Goal: Information Seeking & Learning: Compare options

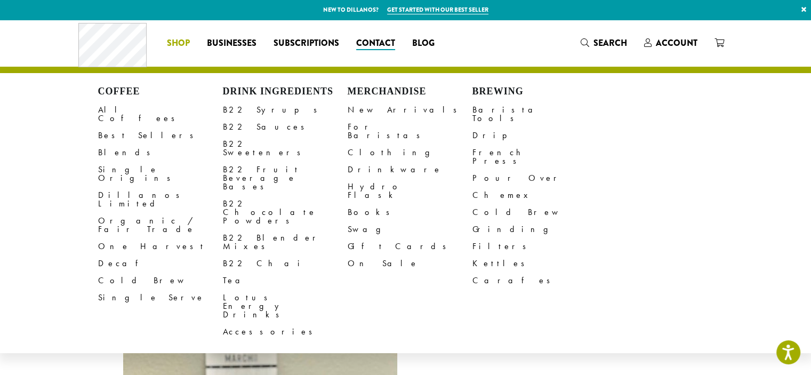
click at [165, 40] on link "Shop" at bounding box center [178, 43] width 40 height 17
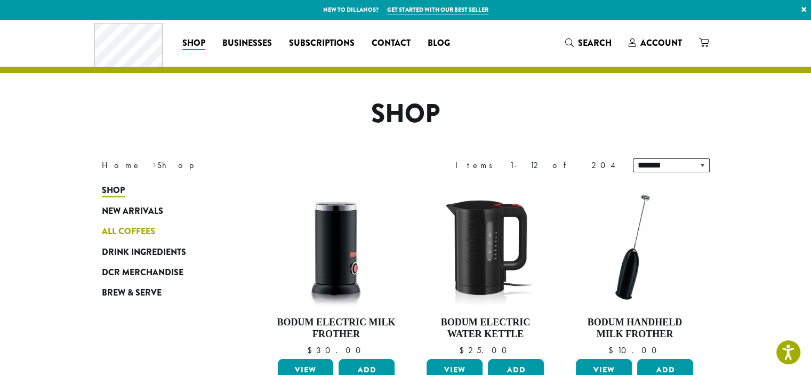
click at [135, 225] on span "All Coffees" at bounding box center [128, 231] width 53 height 13
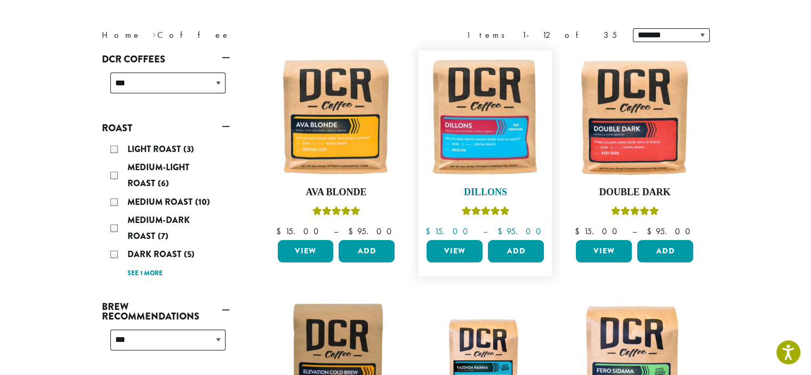
scroll to position [130, 0]
click at [485, 189] on h4 "Dillons" at bounding box center [485, 193] width 123 height 12
click at [627, 190] on h4 "Double Dark" at bounding box center [634, 193] width 123 height 12
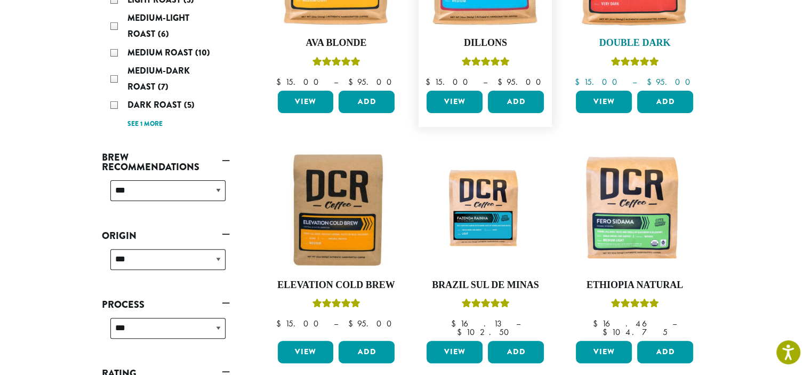
scroll to position [303, 0]
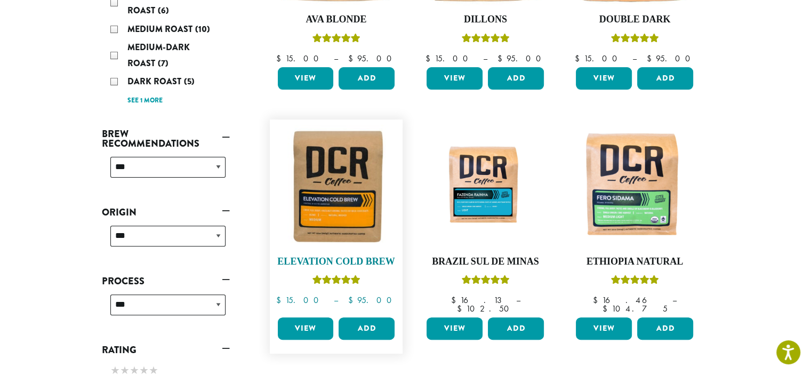
click at [350, 265] on h4 "Elevation Cold Brew" at bounding box center [336, 262] width 123 height 12
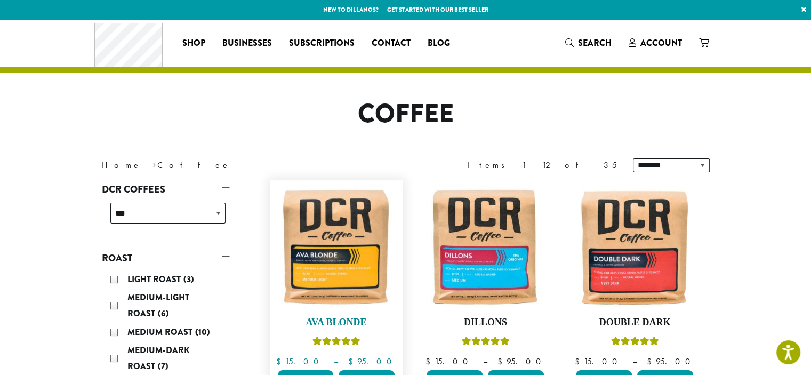
scroll to position [99, 0]
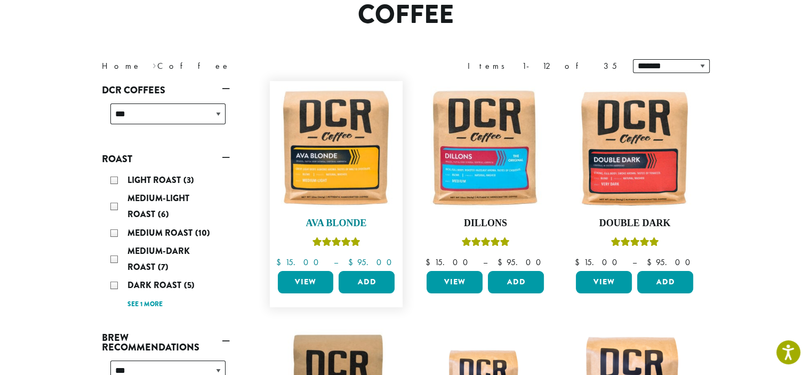
click at [347, 217] on h4 "Ava Blonde" at bounding box center [336, 223] width 123 height 12
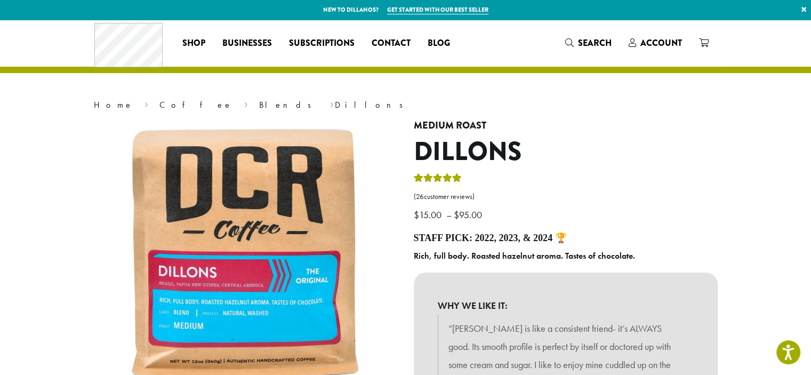
drag, startPoint x: 489, startPoint y: 140, endPoint x: 532, endPoint y: 140, distance: 42.6
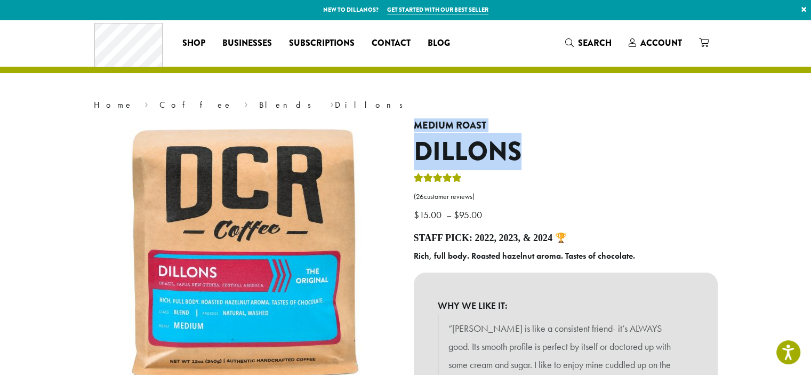
click at [439, 252] on b "Rich, full body. Roasted hazelnut aroma. Tastes of chocolate." at bounding box center [524, 255] width 221 height 11
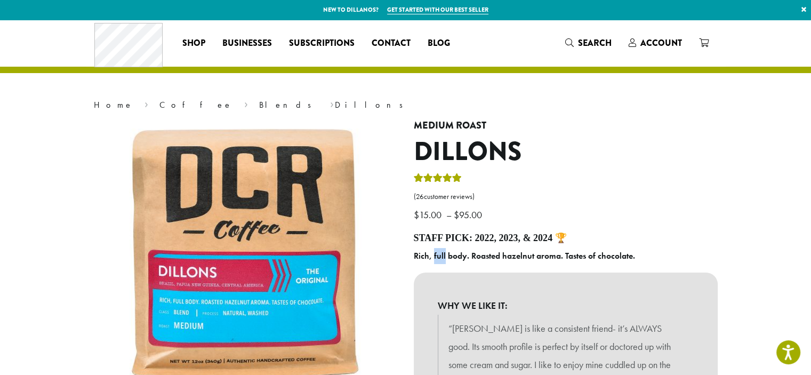
click at [439, 252] on b "Rich, full body. Roasted hazelnut aroma. Tastes of chocolate." at bounding box center [524, 255] width 221 height 11
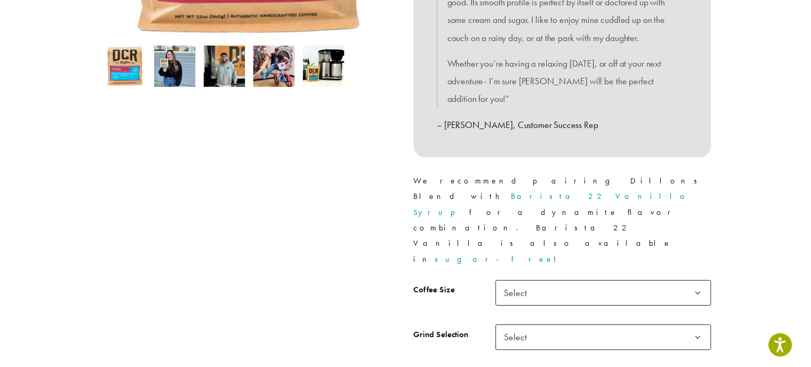
scroll to position [345, 0]
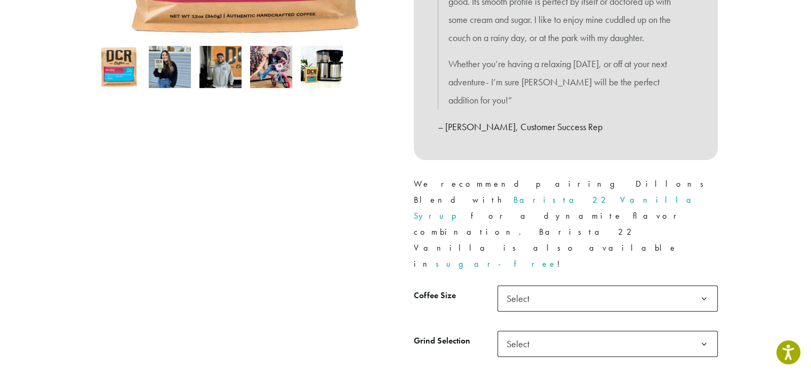
click at [530, 288] on span "Select" at bounding box center [521, 298] width 38 height 21
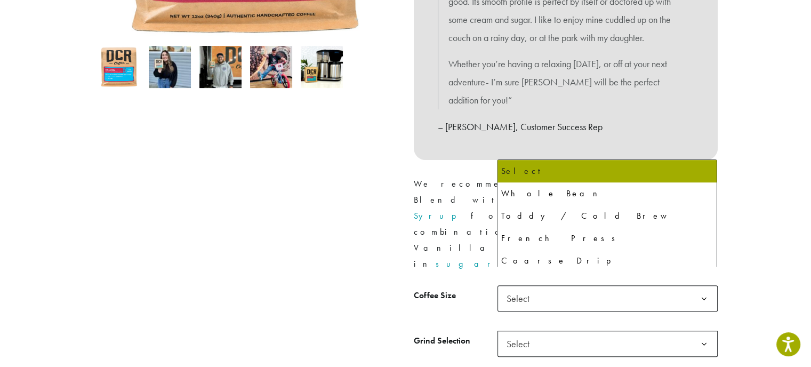
click at [537, 333] on span "Select" at bounding box center [521, 343] width 38 height 21
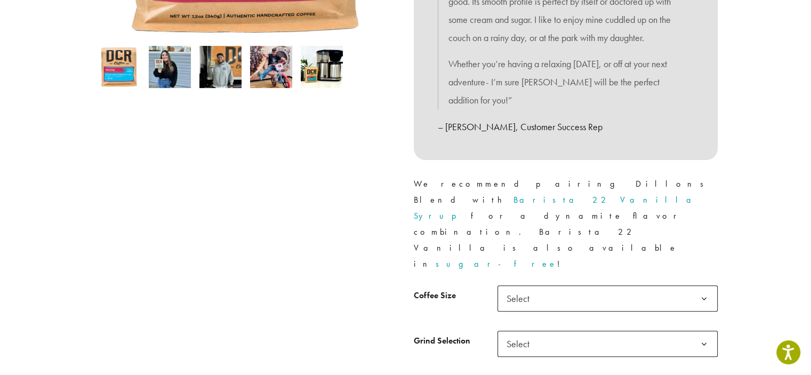
click at [537, 333] on span "Select" at bounding box center [521, 343] width 38 height 21
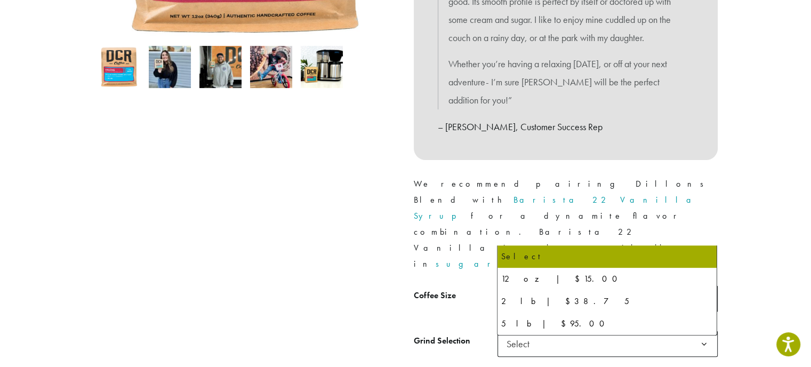
click at [544, 285] on span "Select" at bounding box center [607, 298] width 220 height 26
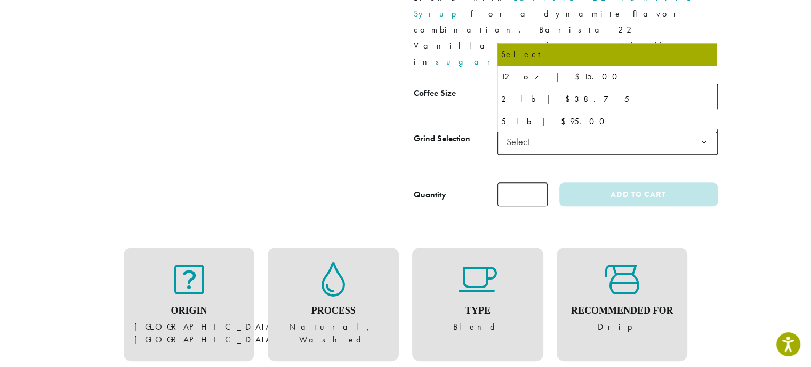
scroll to position [710, 0]
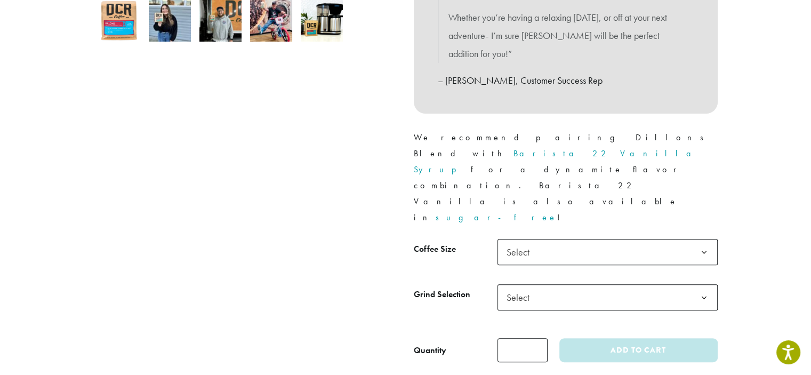
drag, startPoint x: 149, startPoint y: 101, endPoint x: 221, endPoint y: 124, distance: 75.7
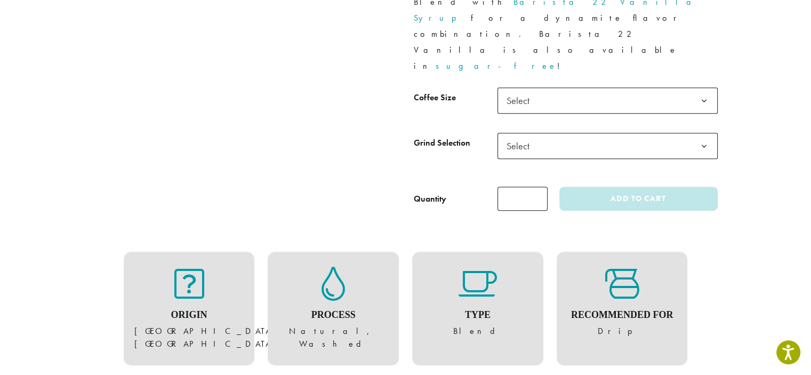
scroll to position [612, 0]
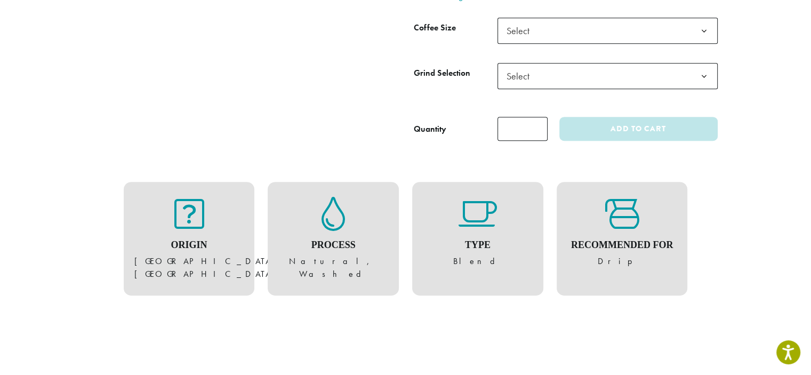
drag, startPoint x: 139, startPoint y: 199, endPoint x: 237, endPoint y: 211, distance: 98.2
click at [237, 211] on figure "Origin Central & South Americas, Pacific Islands" at bounding box center [189, 239] width 110 height 84
copy figure "Central & South Americas, Pacific Islands"
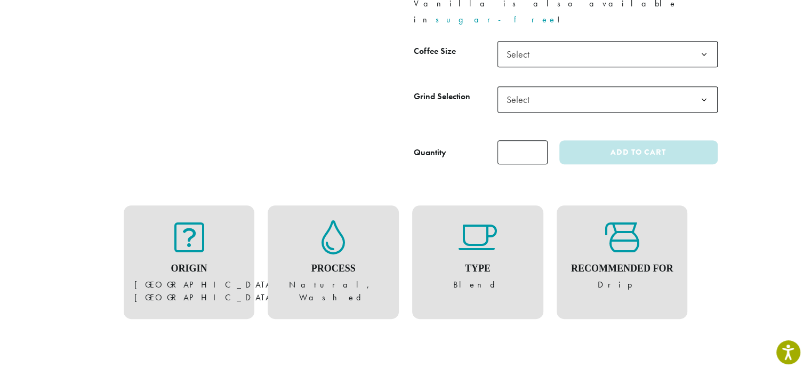
scroll to position [696, 0]
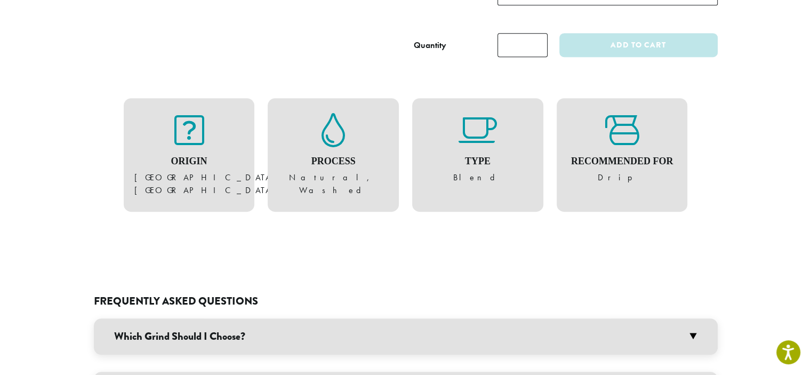
click at [191, 122] on figure "Origin Central & South Americas, Pacific Islands" at bounding box center [189, 155] width 110 height 84
copy div "Central & South Americas, Pacific Islands"
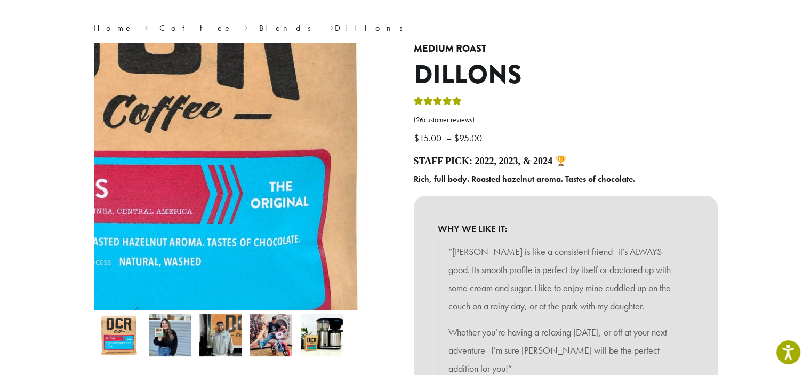
scroll to position [61, 0]
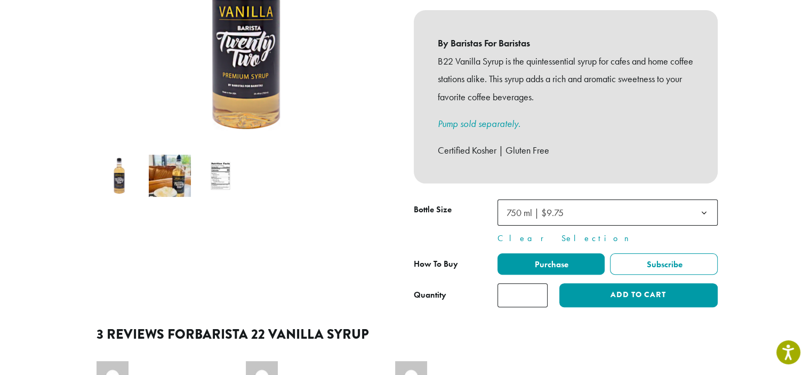
scroll to position [93, 0]
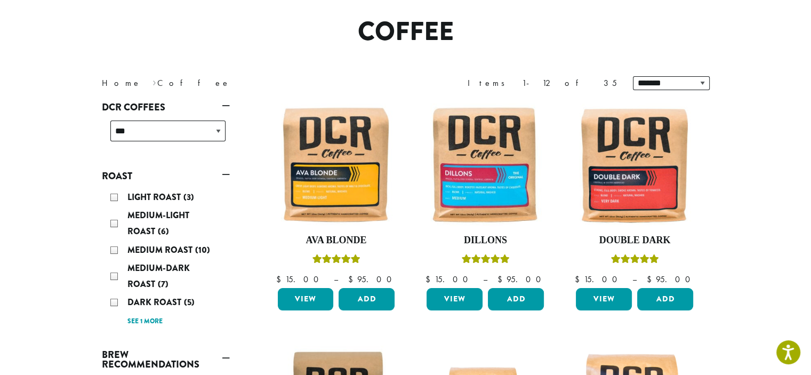
scroll to position [206, 0]
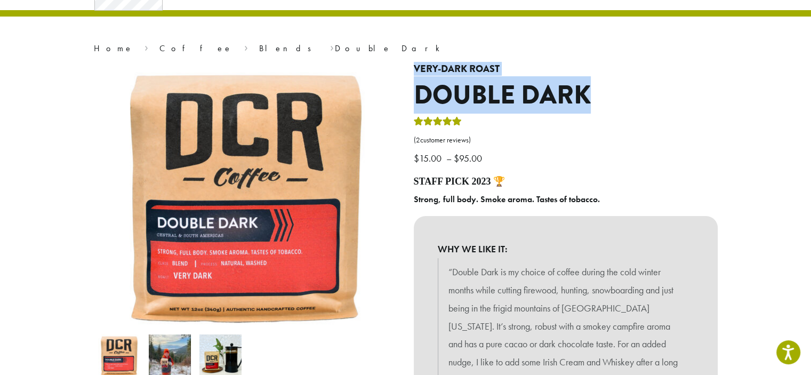
scroll to position [68, 0]
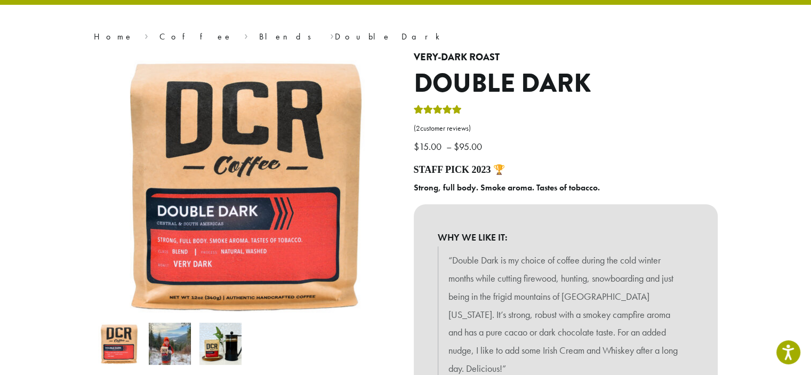
click at [537, 186] on b "Strong, full body. Smoke aroma. Tastes of tobacco." at bounding box center [507, 187] width 186 height 11
copy div "Strong, full body. Smoke aroma. Tastes of tobacco."
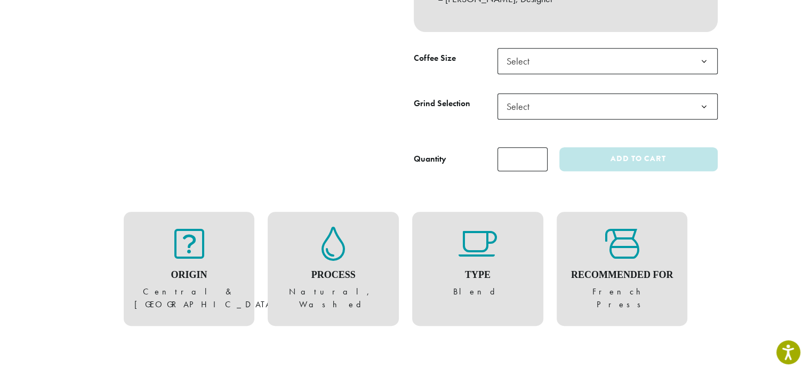
scroll to position [465, 0]
drag, startPoint x: 235, startPoint y: 274, endPoint x: 146, endPoint y: 277, distance: 89.0
click at [146, 277] on figure "Origin Central & South Americas" at bounding box center [189, 268] width 110 height 84
copy figure "Central & South Americas"
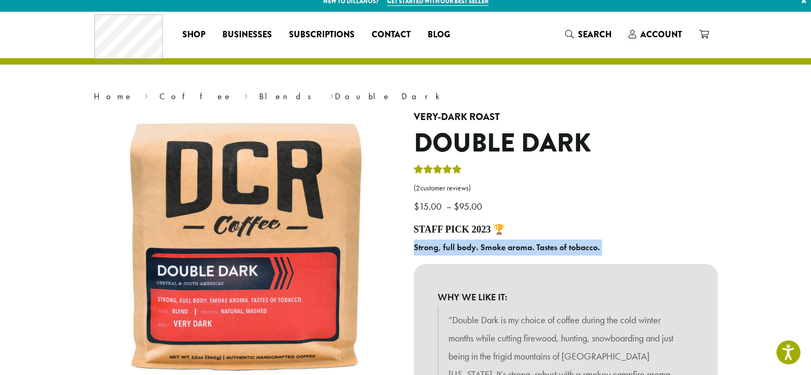
scroll to position [0, 0]
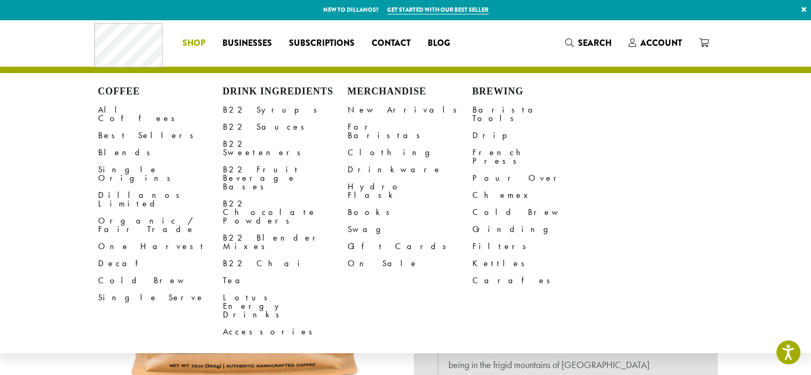
click at [203, 39] on span "Shop" at bounding box center [193, 43] width 23 height 13
click at [257, 113] on link "B22 Syrups" at bounding box center [285, 109] width 125 height 17
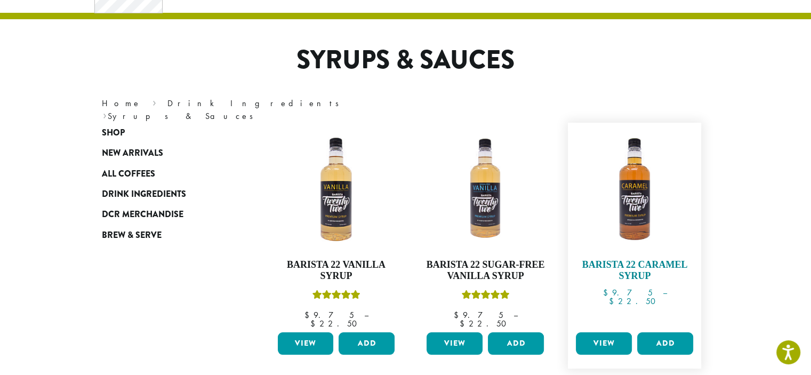
scroll to position [53, 0]
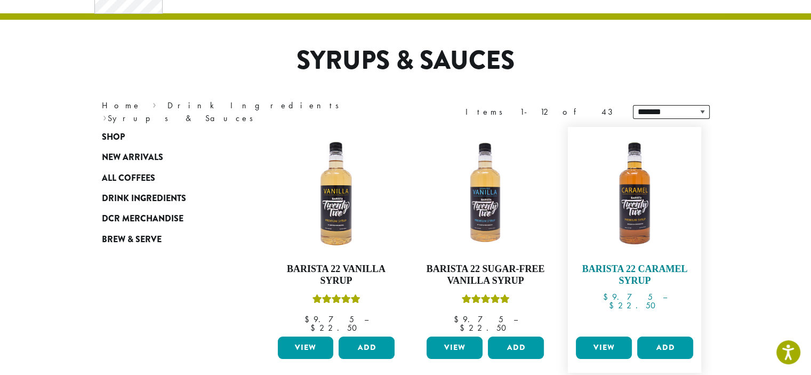
click at [648, 260] on link "Barista 22 Caramel Syrup $ 9.75 – $ 22.50 Price range: $9.75 through $22.50" at bounding box center [634, 232] width 123 height 200
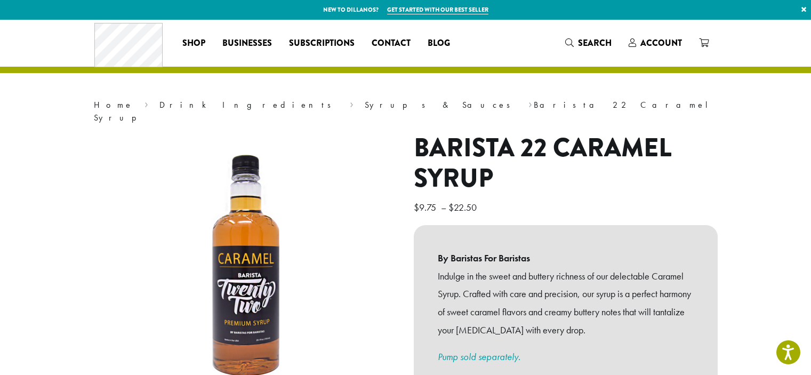
click at [513, 174] on h1 "Barista 22 Caramel Syrup" at bounding box center [566, 163] width 304 height 61
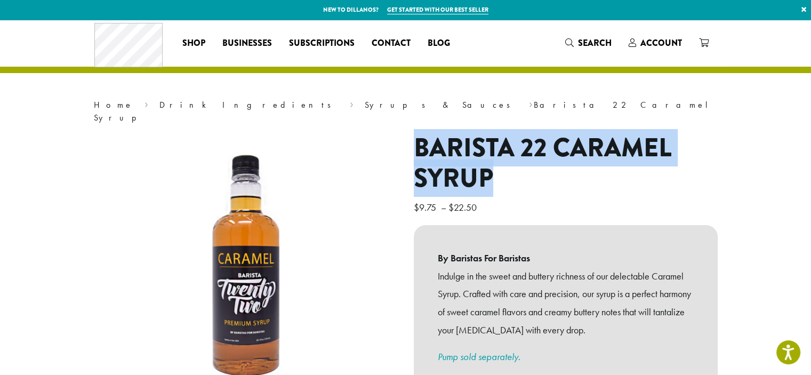
click at [554, 198] on p "$ 9.75 – $ 22.50 Price range: $9.75 through $22.50" at bounding box center [566, 207] width 304 height 18
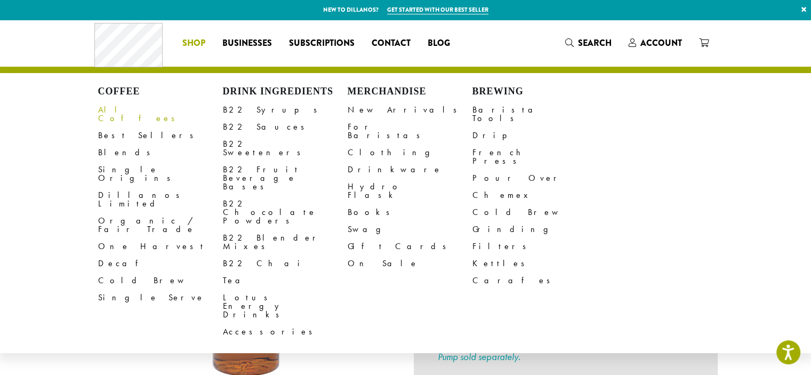
click at [122, 105] on link "All Coffees" at bounding box center [160, 114] width 125 height 26
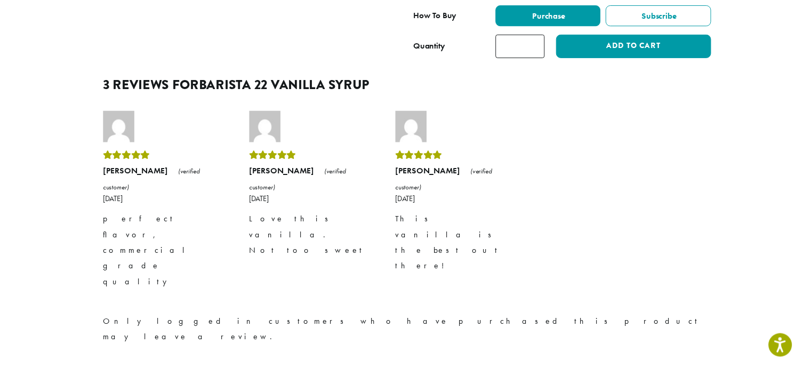
scroll to position [223, 0]
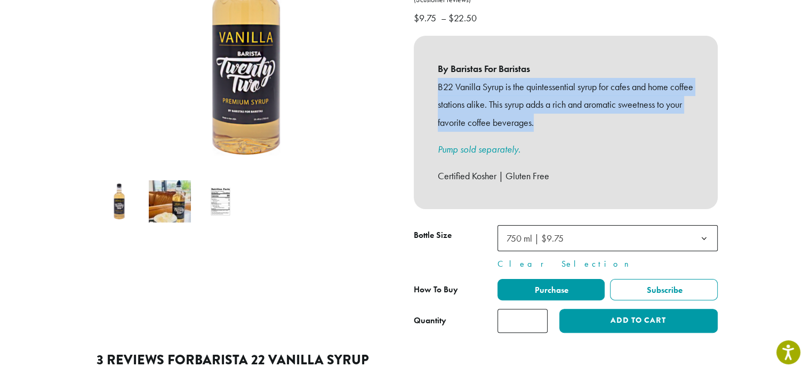
drag, startPoint x: 438, startPoint y: 70, endPoint x: 577, endPoint y: 118, distance: 146.5
click at [577, 118] on p "B22 Vanilla Syrup is the quintessential syrup for cafes and home coffee station…" at bounding box center [566, 105] width 256 height 54
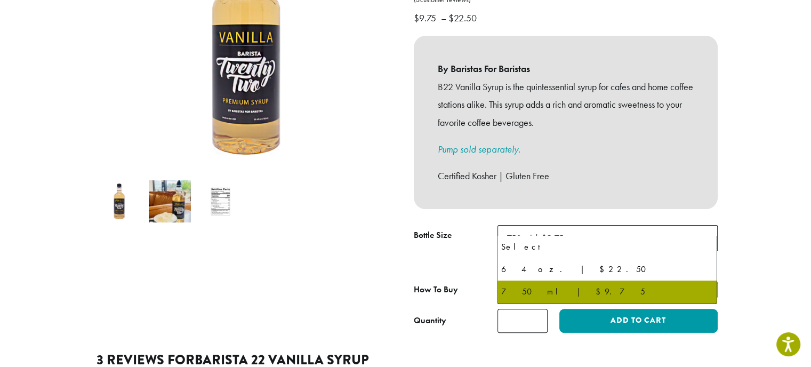
click at [541, 232] on span "750 ml | $9.75" at bounding box center [538, 238] width 72 height 21
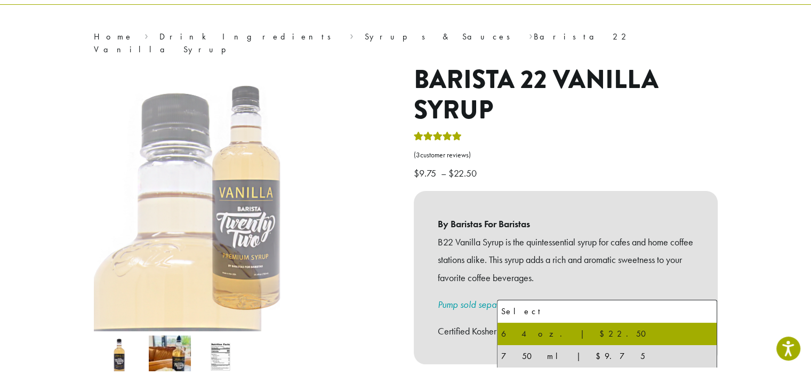
scroll to position [0, 0]
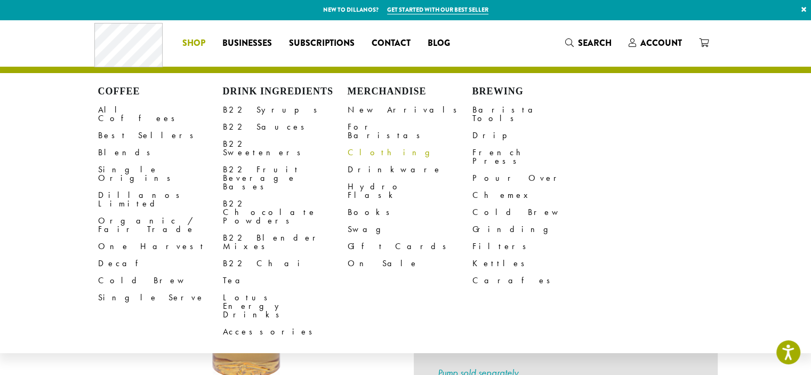
click at [360, 151] on link "Clothing" at bounding box center [410, 152] width 125 height 17
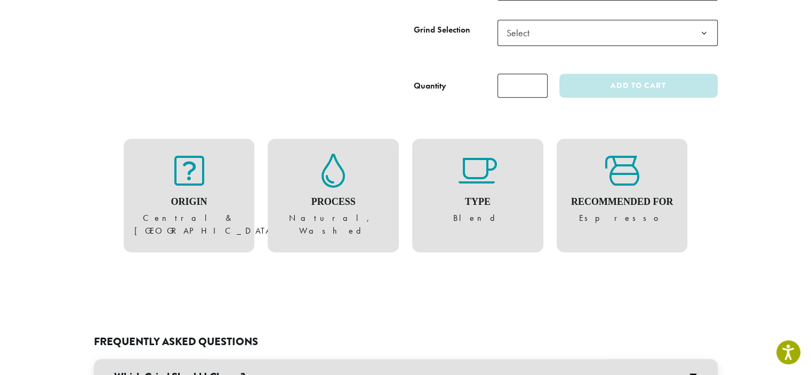
click at [128, 214] on div "Origin [GEOGRAPHIC_DATA]" at bounding box center [189, 196] width 131 height 114
drag, startPoint x: 148, startPoint y: 217, endPoint x: 242, endPoint y: 220, distance: 93.8
click at [242, 220] on figure "Origin [GEOGRAPHIC_DATA]" at bounding box center [189, 196] width 110 height 84
copy figure "Central & [GEOGRAPHIC_DATA]"
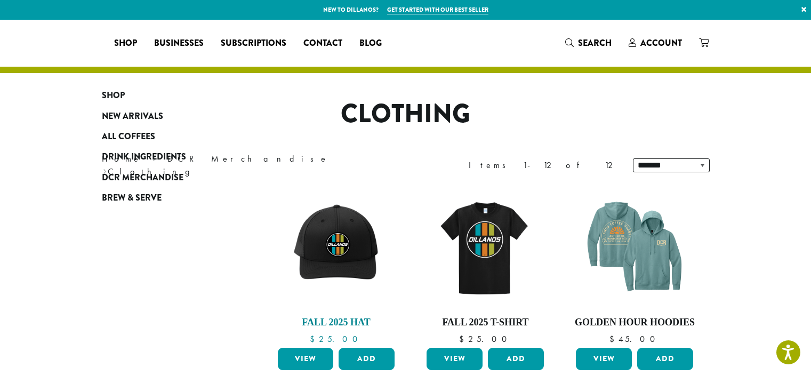
click at [356, 317] on h4 "Fall 2025 Hat" at bounding box center [336, 323] width 123 height 12
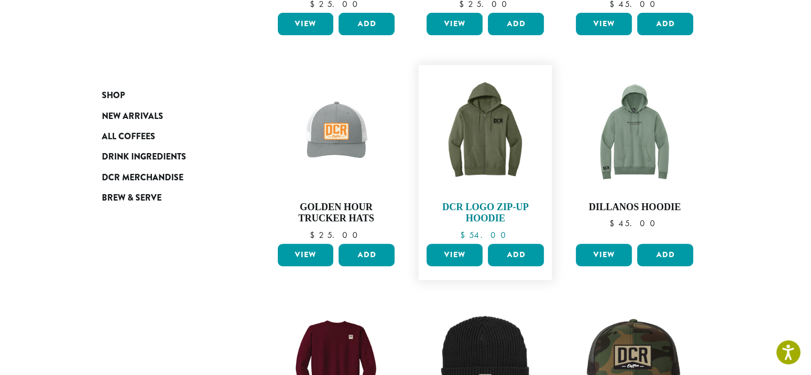
click at [495, 215] on h4 "DCR Logo Zip-Up Hoodie" at bounding box center [485, 212] width 123 height 23
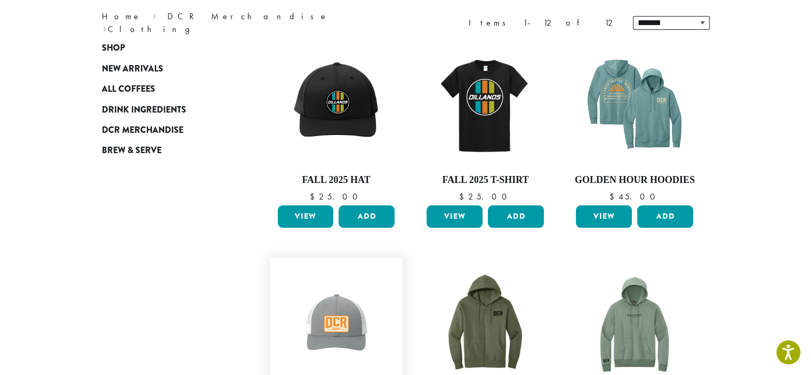
scroll to position [68, 0]
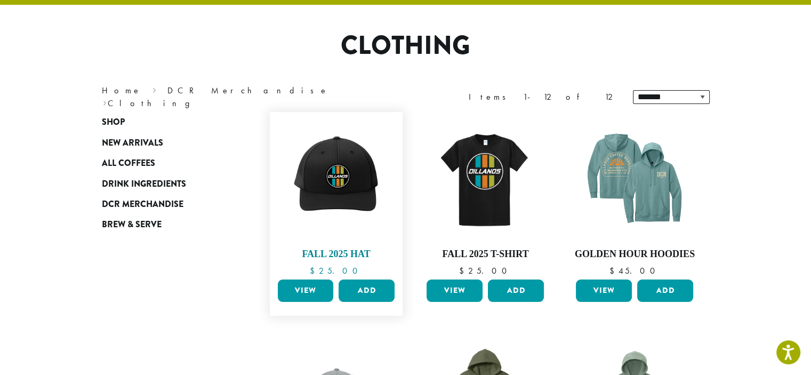
click at [318, 253] on h4 "Fall 2025 Hat" at bounding box center [336, 254] width 123 height 12
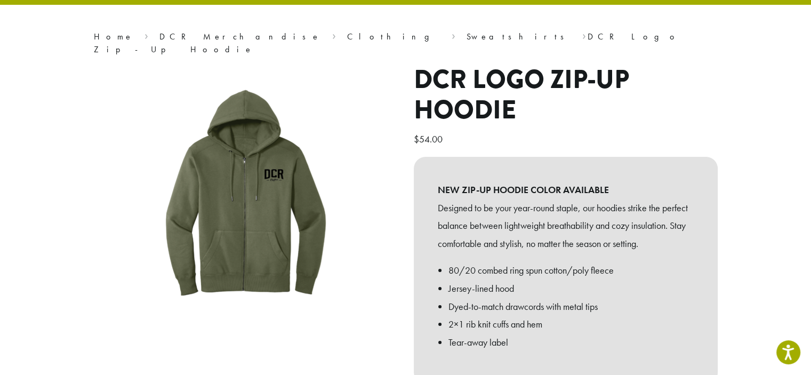
scroll to position [68, 0]
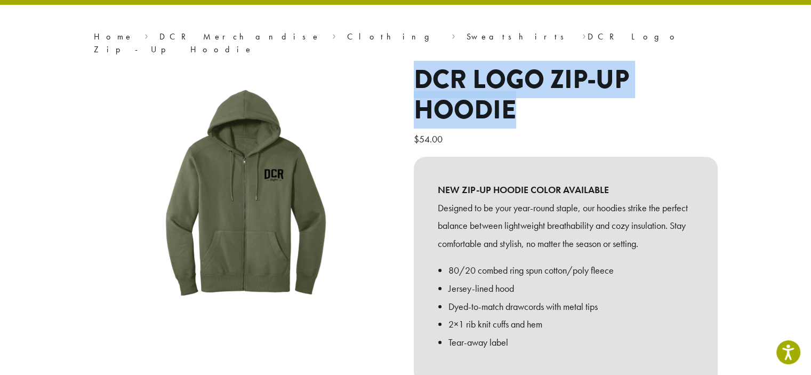
drag, startPoint x: 411, startPoint y: 59, endPoint x: 543, endPoint y: 89, distance: 134.5
click at [543, 89] on div "**********" at bounding box center [566, 297] width 320 height 467
copy h1 "DCR Logo Zip-Up Hoodie"
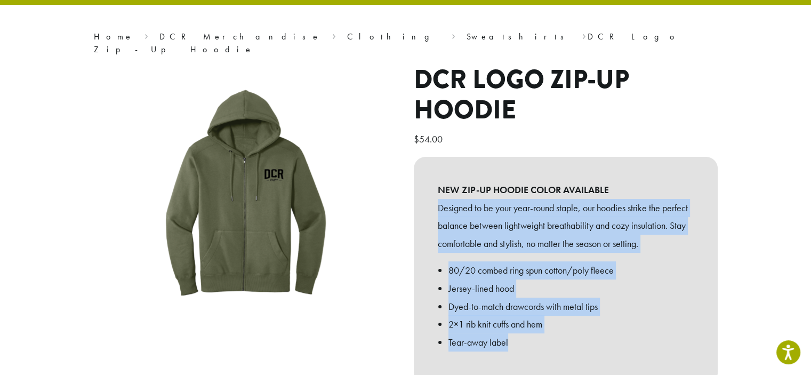
drag, startPoint x: 433, startPoint y: 190, endPoint x: 532, endPoint y: 356, distance: 192.4
click at [532, 356] on div "NEW ZIP-UP HOODIE COLOR AVAILABLE Designed to be your year-round staple, our ho…" at bounding box center [566, 270] width 304 height 227
copy div "Designed to be your year-round staple, our hoodies strike the perfect balance b…"
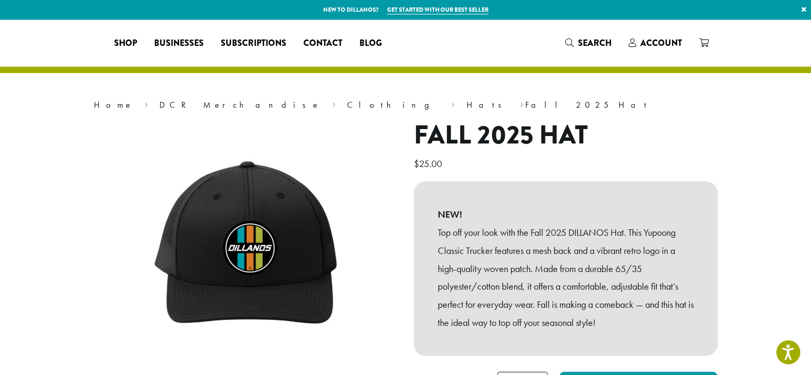
click at [607, 141] on h1 "Fall 2025 Hat" at bounding box center [566, 135] width 304 height 31
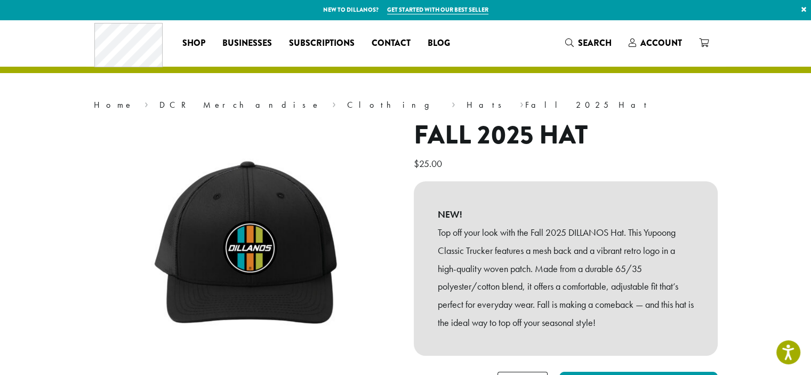
click at [527, 251] on p "Top off your look with the Fall 2025 DILLANOS Hat. This Yupoong Classic Trucker…" at bounding box center [566, 277] width 256 height 108
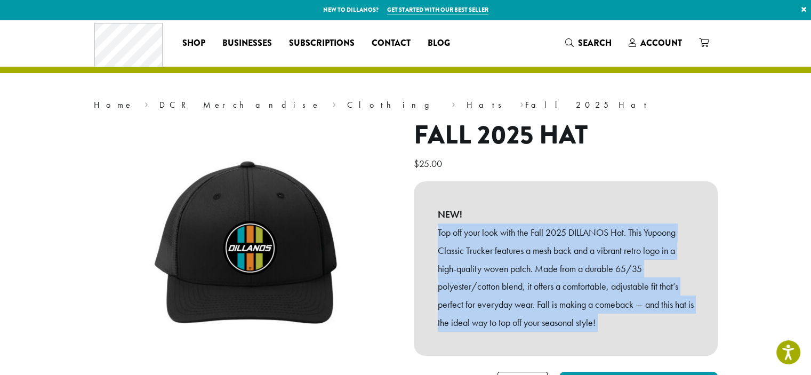
click at [527, 251] on p "Top off your look with the Fall 2025 DILLANOS Hat. This Yupoong Classic Trucker…" at bounding box center [566, 277] width 256 height 108
copy div "Top off your look with the Fall 2025 DILLANOS Hat. This Yupoong Classic Trucker…"
